Goal: Transaction & Acquisition: Purchase product/service

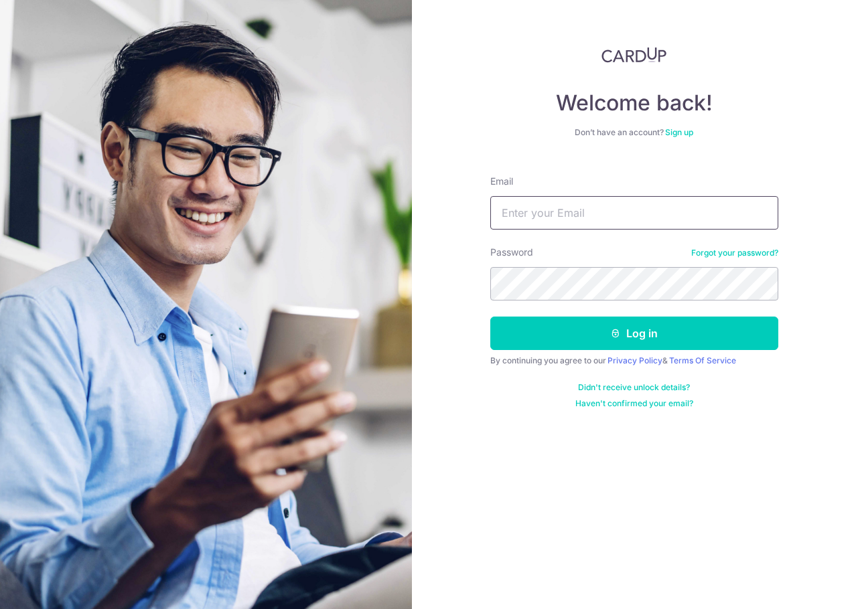
click at [593, 215] on input "Email" at bounding box center [634, 212] width 288 height 33
type input "F"
type input "[EMAIL_ADDRESS][DOMAIN_NAME]"
click at [490, 317] on button "Log in" at bounding box center [634, 333] width 288 height 33
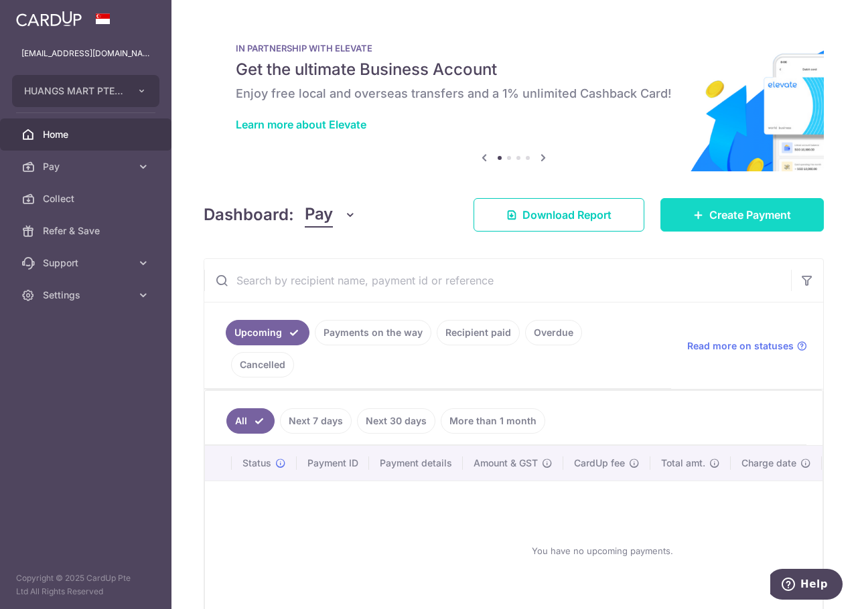
click at [672, 216] on link "Create Payment" at bounding box center [741, 214] width 163 height 33
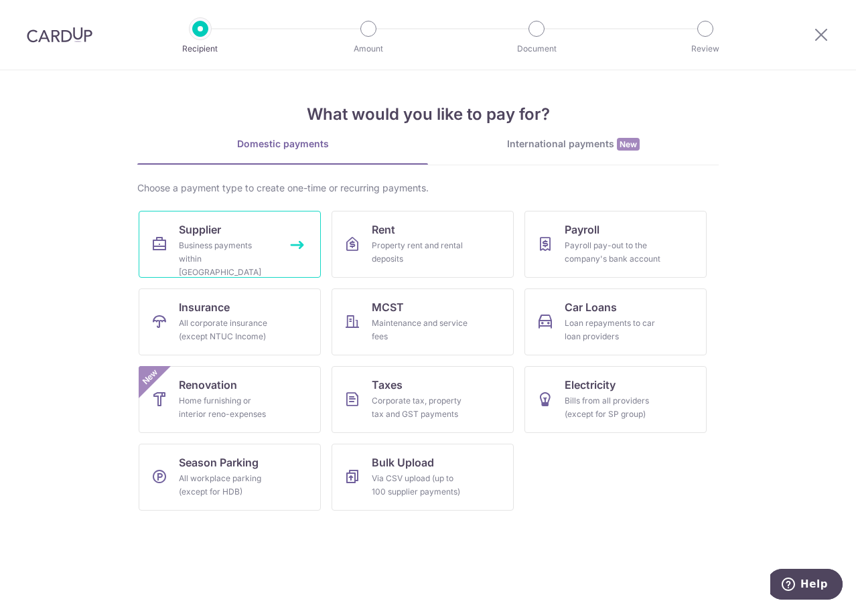
click at [167, 234] on link "Supplier Business payments within Singapore" at bounding box center [230, 244] width 182 height 67
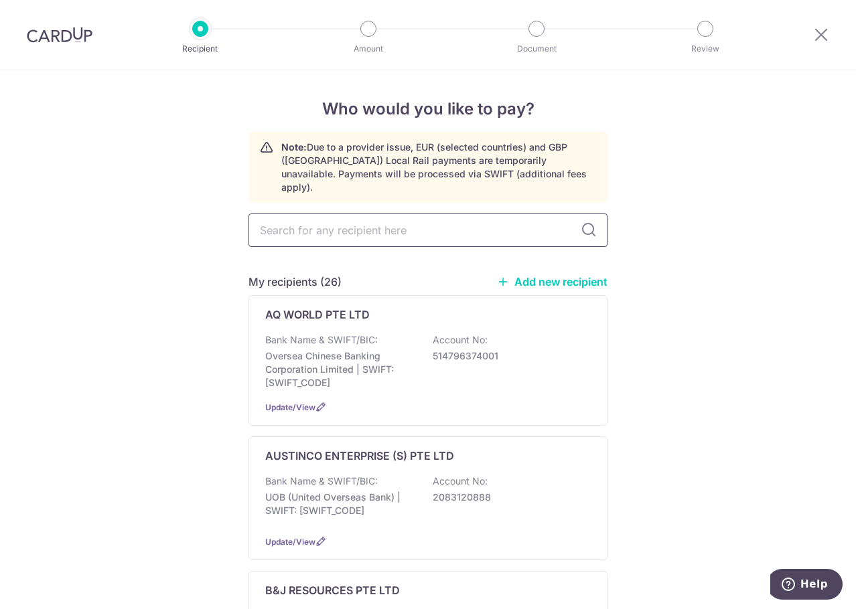
click at [401, 217] on input "text" at bounding box center [427, 230] width 359 height 33
type input "sing l"
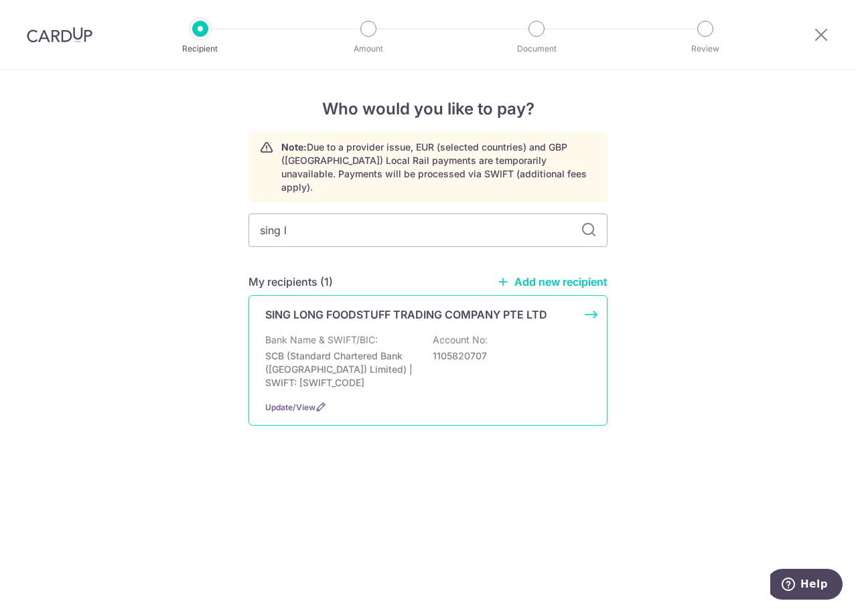
click at [414, 311] on div "SING LONG FOODSTUFF TRADING COMPANY PTE LTD Bank Name & SWIFT/BIC: SCB (Standar…" at bounding box center [427, 360] width 359 height 131
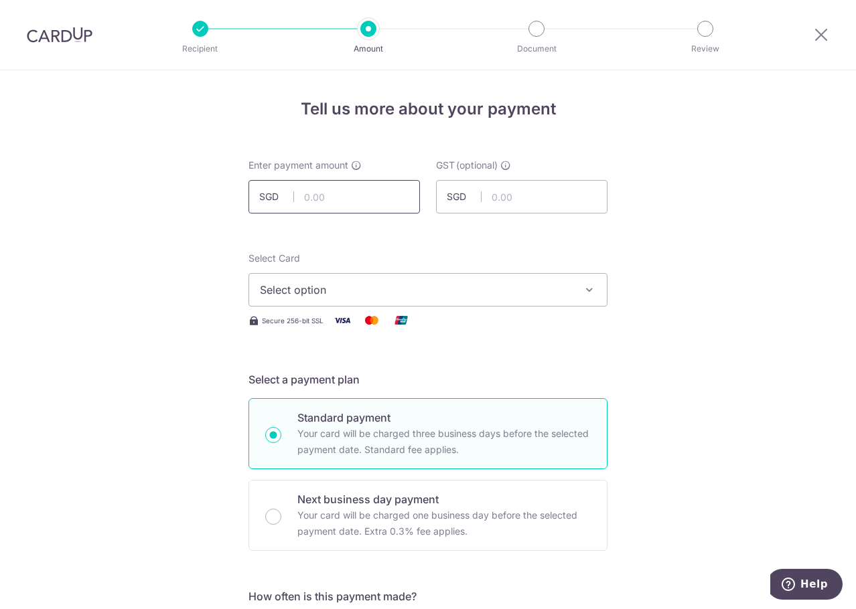
click at [336, 202] on input "text" at bounding box center [333, 196] width 171 height 33
click at [376, 200] on input "text" at bounding box center [333, 196] width 171 height 33
type input "5,688.73"
click at [434, 298] on button "Select option" at bounding box center [427, 289] width 359 height 33
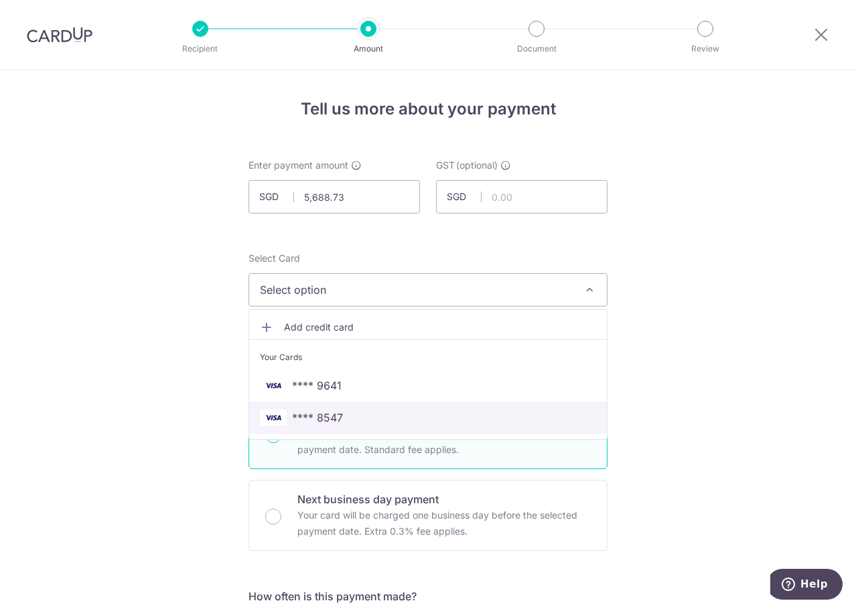
click at [431, 412] on span "**** 8547" at bounding box center [428, 418] width 336 height 16
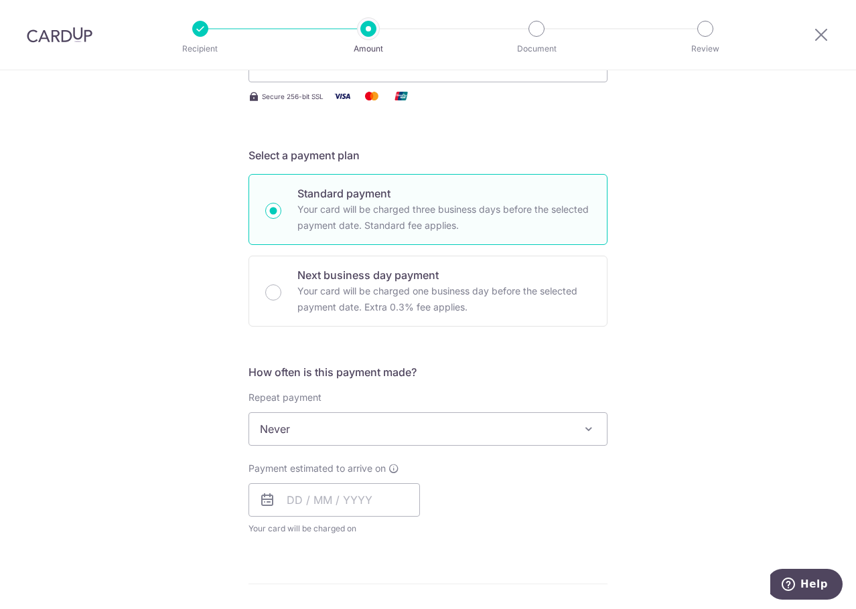
scroll to position [268, 0]
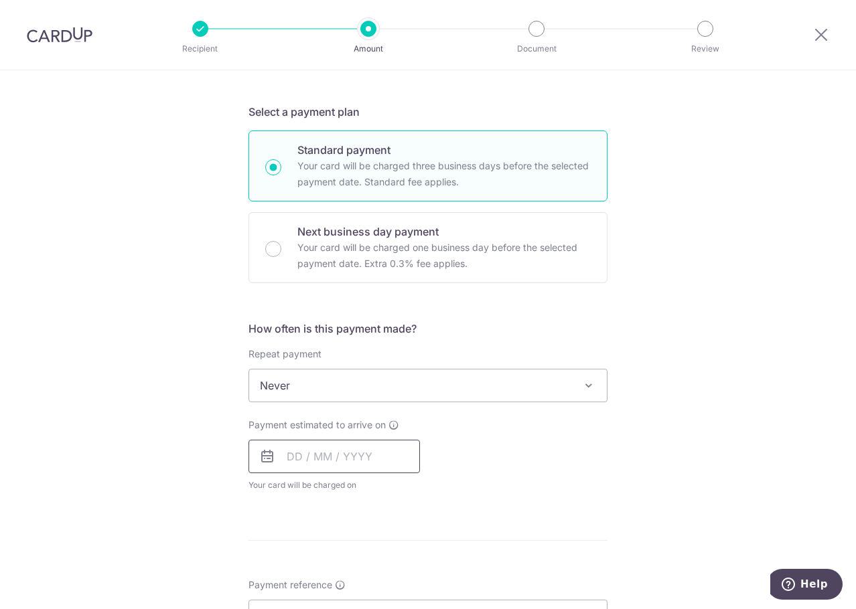
click at [362, 454] on input "text" at bounding box center [333, 456] width 171 height 33
click at [384, 577] on link "9" at bounding box center [382, 578] width 21 height 21
type input "[DATE]"
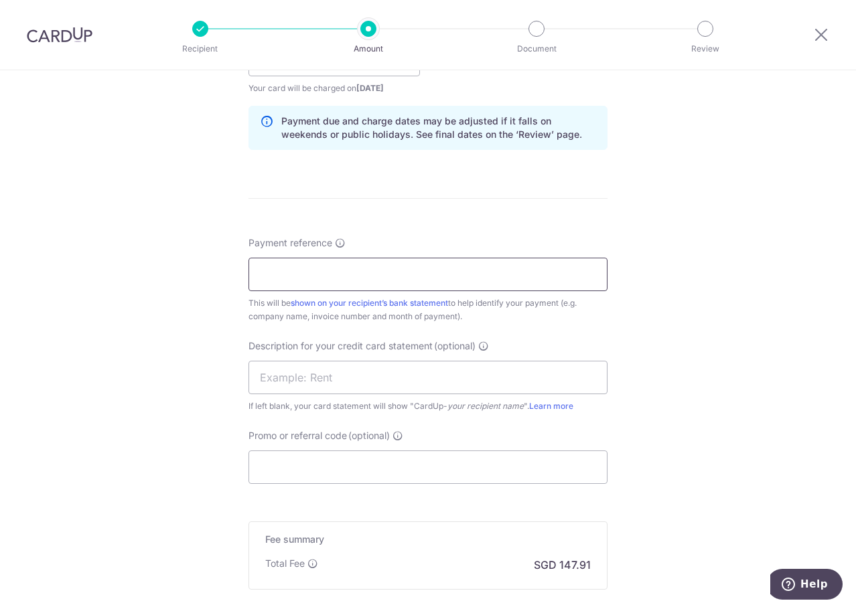
scroll to position [670, 0]
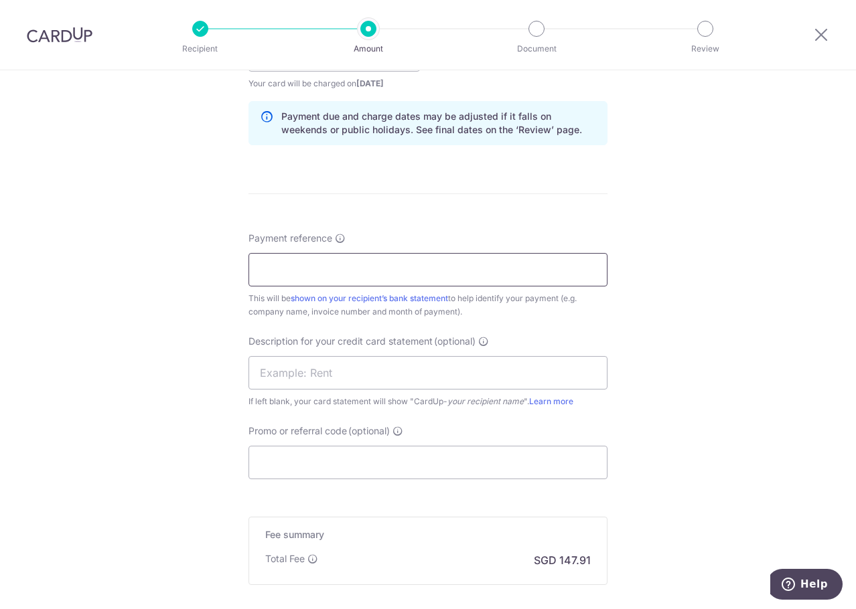
click at [334, 269] on input "Payment reference" at bounding box center [427, 269] width 359 height 33
type input "h"
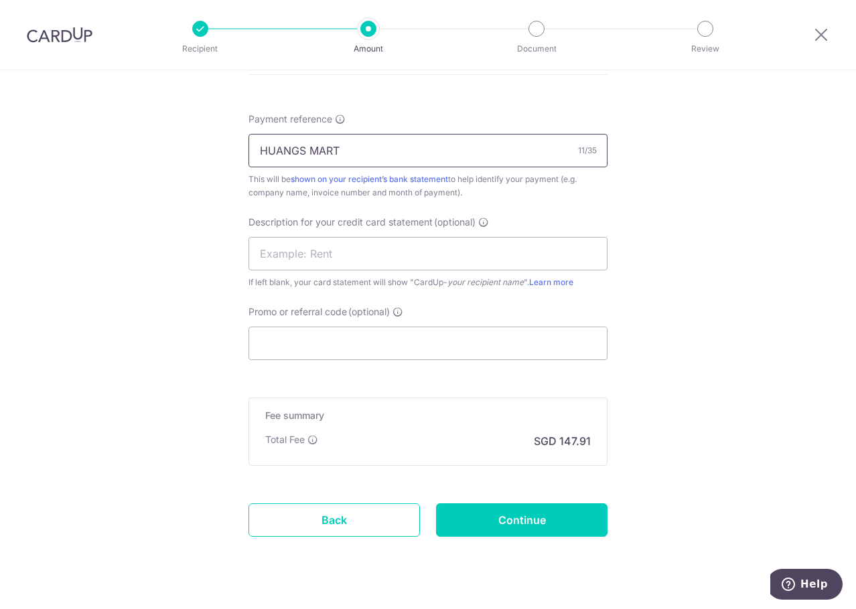
scroll to position [804, 0]
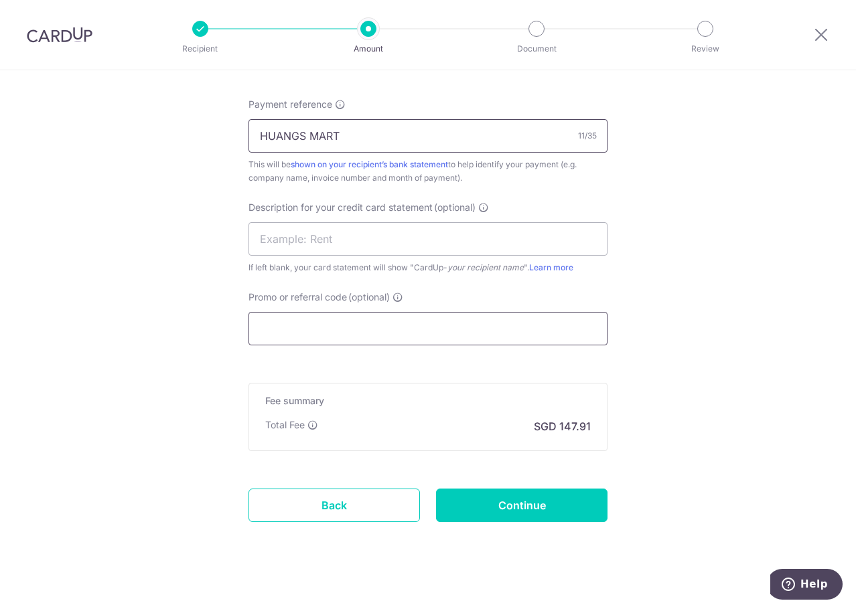
type input "HUANGS MART"
click at [366, 327] on input "Promo or referral code (optional)" at bounding box center [427, 328] width 359 height 33
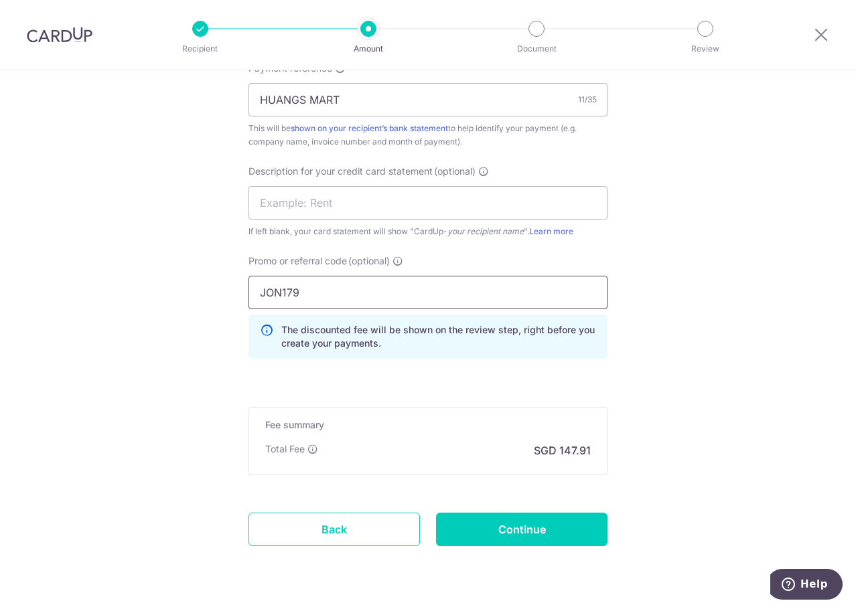
scroll to position [877, 0]
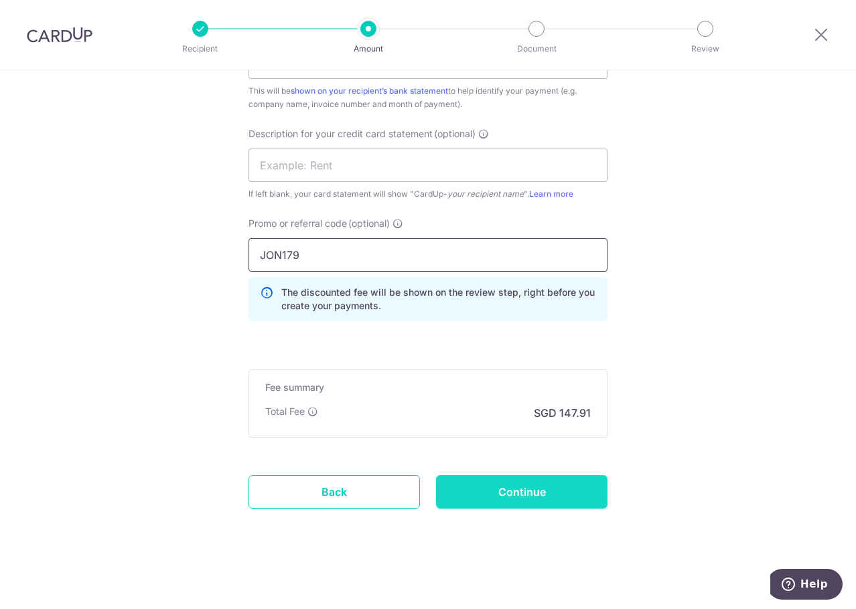
type input "JON179"
click at [553, 488] on input "Continue" at bounding box center [521, 492] width 171 height 33
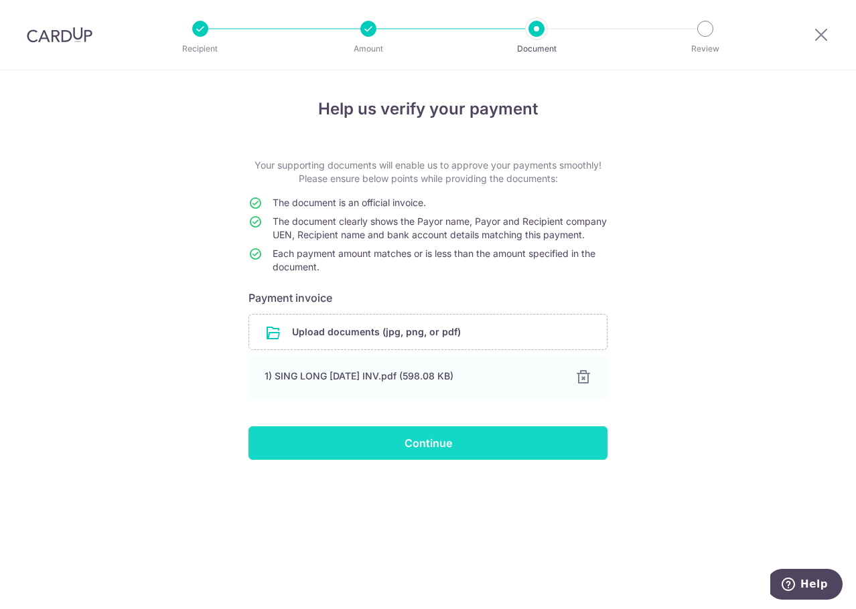
click at [397, 448] on input "Continue" at bounding box center [427, 443] width 359 height 33
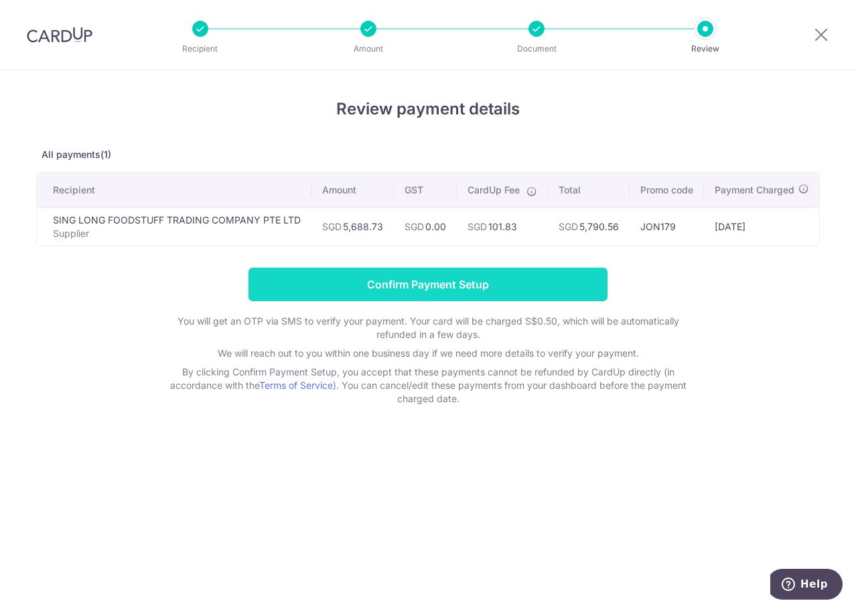
click at [392, 296] on input "Confirm Payment Setup" at bounding box center [427, 284] width 359 height 33
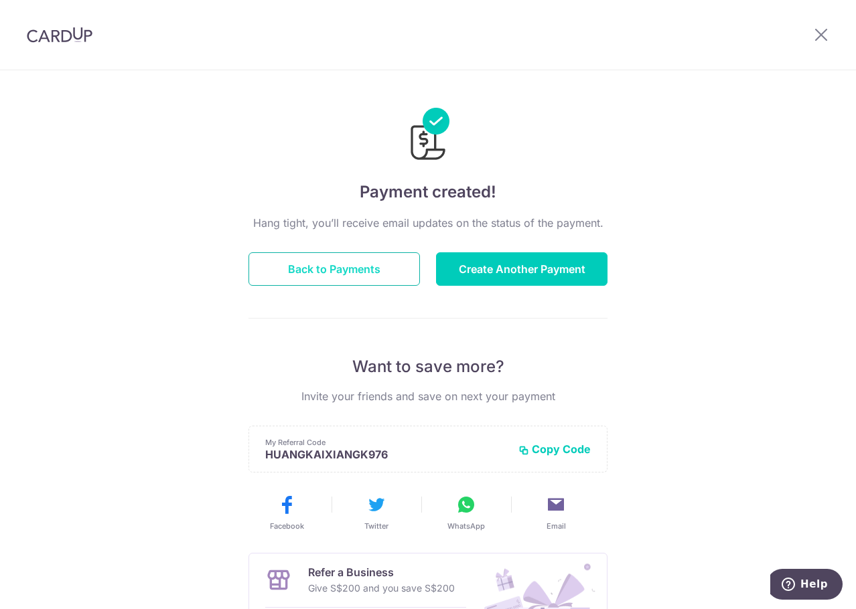
click at [284, 260] on button "Back to Payments" at bounding box center [333, 268] width 171 height 33
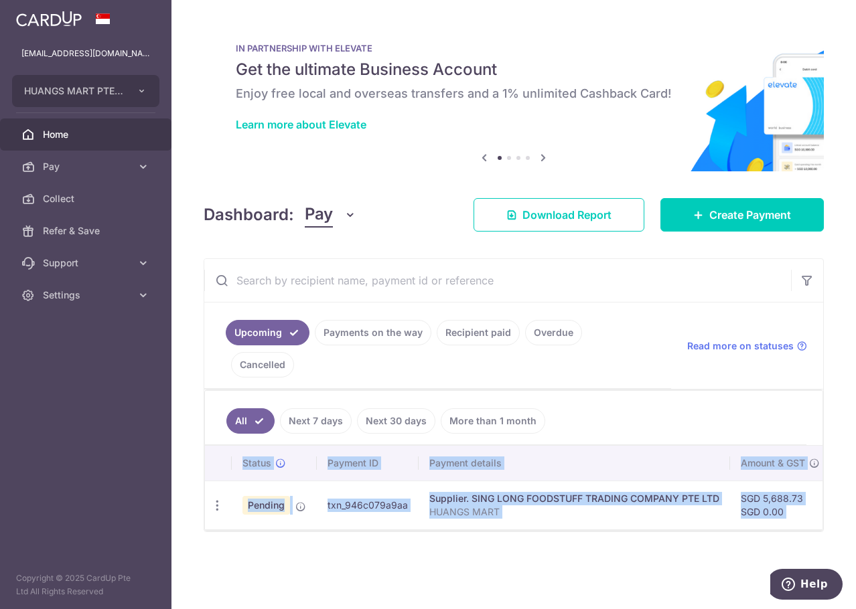
drag, startPoint x: 394, startPoint y: 505, endPoint x: 415, endPoint y: 502, distance: 21.7
click at [415, 502] on div "Status Payment ID Payment details Amount & GST CardUp fee Total amt. Charge dat…" at bounding box center [514, 488] width 618 height 85
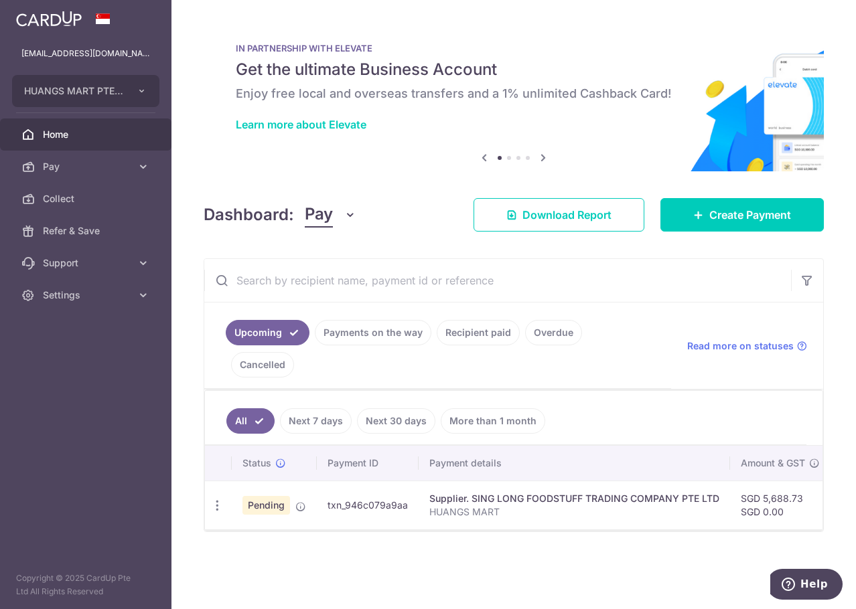
click at [559, 391] on ul "All Next 7 days Next 30 days More than 1 month" at bounding box center [505, 418] width 601 height 54
drag, startPoint x: 80, startPoint y: 127, endPoint x: 96, endPoint y: 125, distance: 15.5
click at [80, 127] on link "Home" at bounding box center [85, 135] width 171 height 32
